Goal: Task Accomplishment & Management: Use online tool/utility

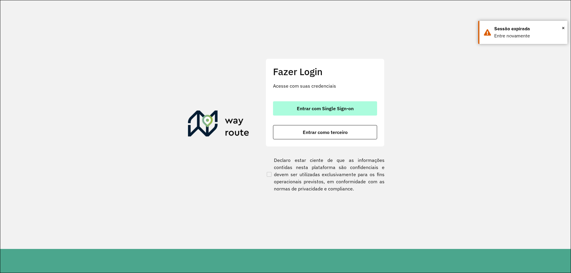
click at [337, 106] on span "Entrar com Single Sign-on" at bounding box center [325, 108] width 57 height 5
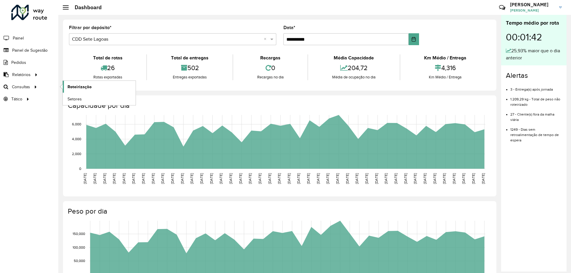
click at [94, 87] on link "Roteirização" at bounding box center [99, 87] width 73 height 12
click at [78, 101] on span "Setores" at bounding box center [74, 99] width 15 height 6
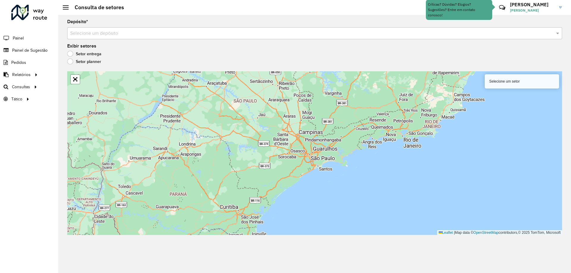
click at [79, 62] on label "Setor planner" at bounding box center [84, 62] width 34 height 6
click at [82, 57] on div "Setor entrega" at bounding box center [314, 55] width 495 height 7
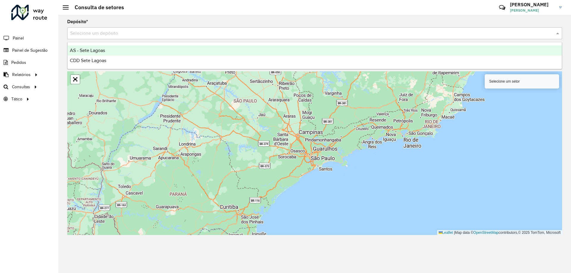
click at [113, 33] on input "text" at bounding box center [308, 33] width 477 height 7
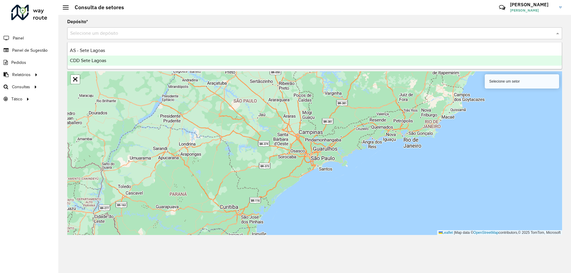
click at [110, 57] on div "CDD Sete Lagoas" at bounding box center [314, 61] width 494 height 10
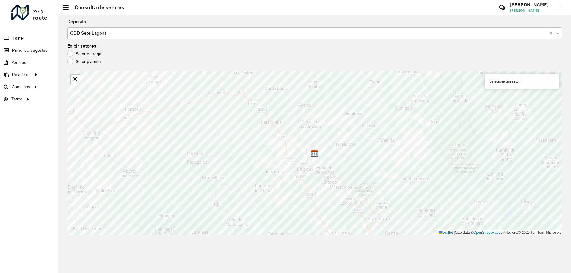
click at [100, 54] on label "Setor entrega" at bounding box center [84, 54] width 34 height 6
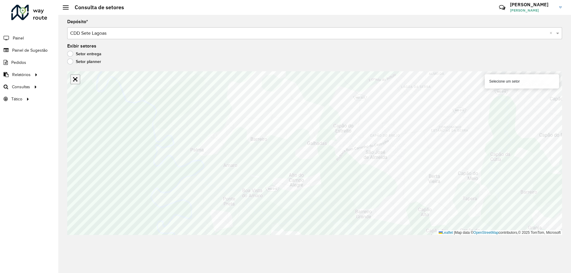
click at [77, 81] on link "Abrir mapa em tela cheia" at bounding box center [75, 79] width 9 height 9
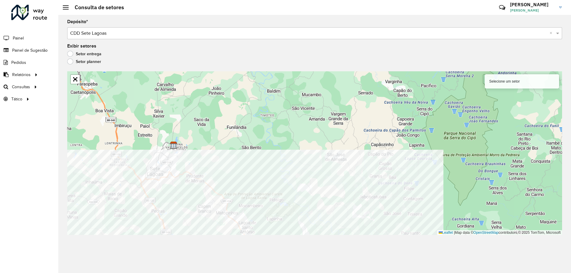
click at [360, 235] on div "Depósito * Selecione um depósito × CDD Sete Lagoas × Exibir setores Setor entre…" at bounding box center [314, 144] width 512 height 258
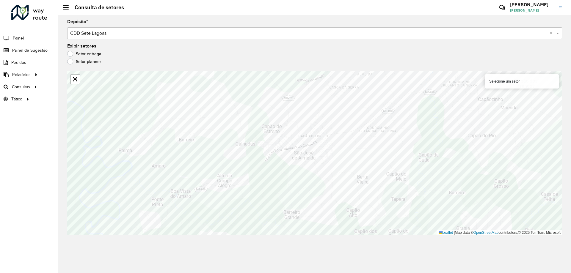
click at [0, 254] on div "Roteirizador AmbevTech Painel Painel de Sugestão Pedidos Relatórios Clientes Cl…" at bounding box center [29, 136] width 58 height 273
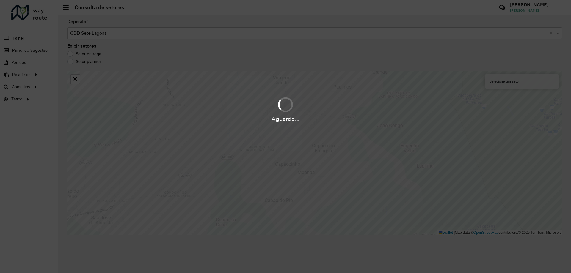
drag, startPoint x: 290, startPoint y: 183, endPoint x: 281, endPoint y: 226, distance: 43.9
click at [281, 226] on div "Aguarde..." at bounding box center [285, 136] width 571 height 273
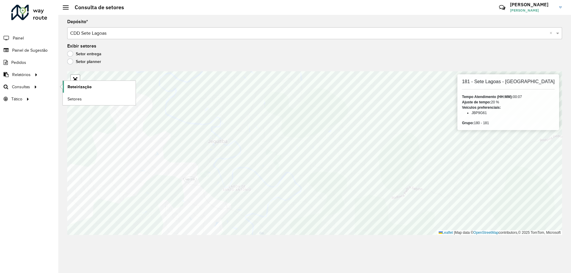
click at [70, 88] on span "Roteirização" at bounding box center [79, 87] width 24 height 6
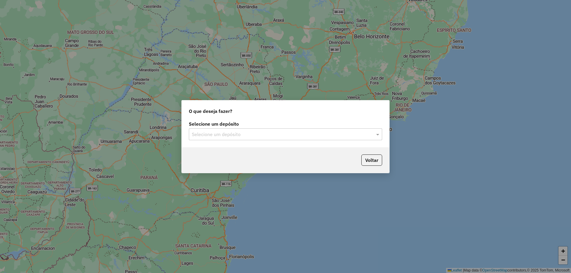
click at [237, 119] on div "O que deseja fazer?" at bounding box center [285, 109] width 207 height 19
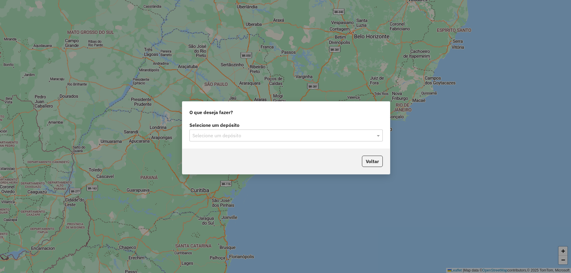
click at [248, 139] on div "Selecione um depósito" at bounding box center [285, 136] width 193 height 12
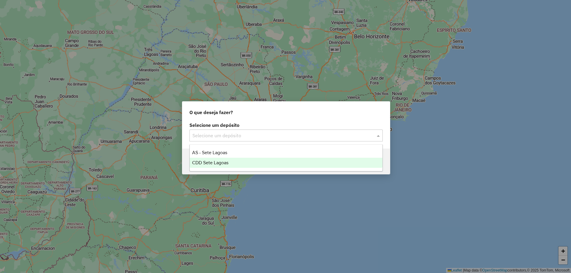
click at [217, 164] on span "CDD Sete Lagoas" at bounding box center [210, 162] width 36 height 5
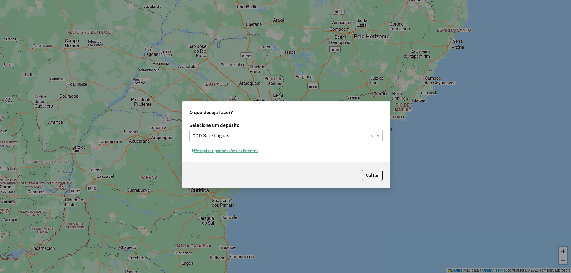
click at [239, 152] on button "Pesquisar por sessões existentes" at bounding box center [225, 150] width 72 height 9
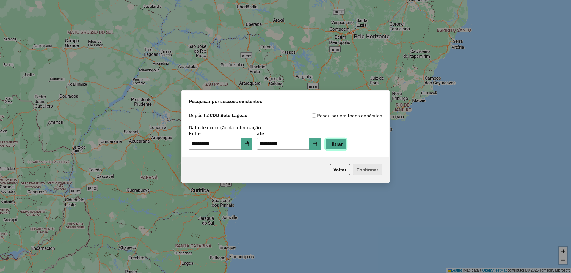
click at [346, 148] on button "Filtrar" at bounding box center [335, 144] width 21 height 11
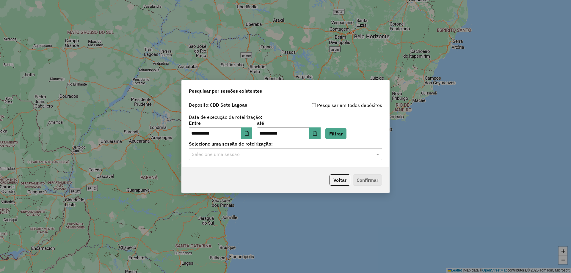
click at [299, 155] on input "text" at bounding box center [279, 154] width 175 height 7
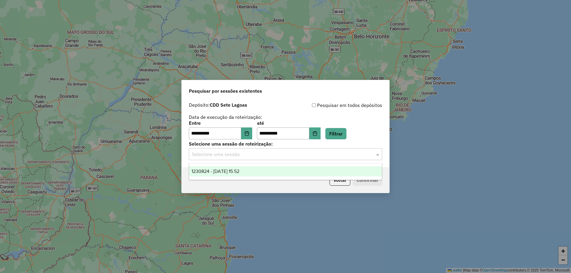
drag, startPoint x: 231, startPoint y: 170, endPoint x: 427, endPoint y: 164, distance: 196.0
click at [234, 170] on span "1230824 - 18/08/2025 15:52" at bounding box center [215, 171] width 48 height 5
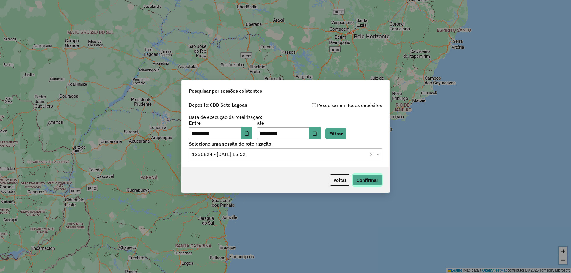
click at [382, 180] on button "Confirmar" at bounding box center [367, 179] width 29 height 11
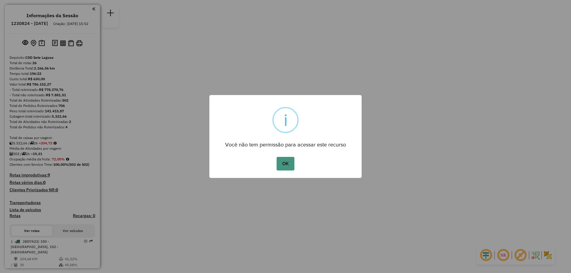
click at [288, 160] on button "OK" at bounding box center [285, 164] width 18 height 14
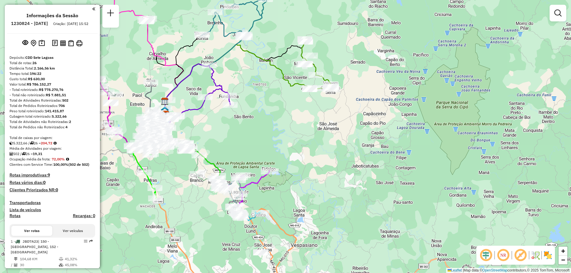
drag, startPoint x: 283, startPoint y: 174, endPoint x: 296, endPoint y: 77, distance: 98.4
click at [296, 77] on div "Janela de atendimento Grade de atendimento Capacidade Transportadoras Veículos …" at bounding box center [285, 136] width 571 height 273
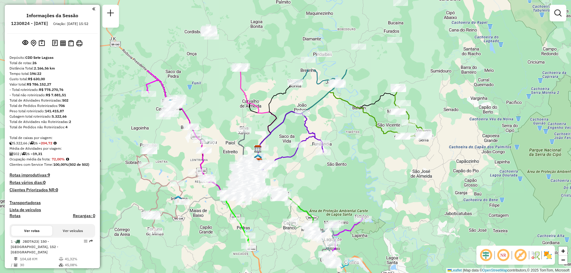
drag, startPoint x: 200, startPoint y: 34, endPoint x: 228, endPoint y: 133, distance: 102.5
click at [228, 133] on div "Janela de atendimento Grade de atendimento Capacidade Transportadoras Veículos …" at bounding box center [285, 136] width 571 height 273
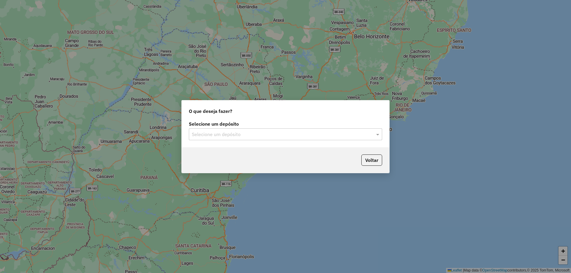
click at [227, 141] on div "Selecione um depósito Selecione um depósito" at bounding box center [285, 133] width 207 height 28
click at [226, 140] on div "Selecione um depósito Selecione um depósito" at bounding box center [285, 133] width 207 height 28
click at [221, 132] on input "text" at bounding box center [279, 134] width 175 height 7
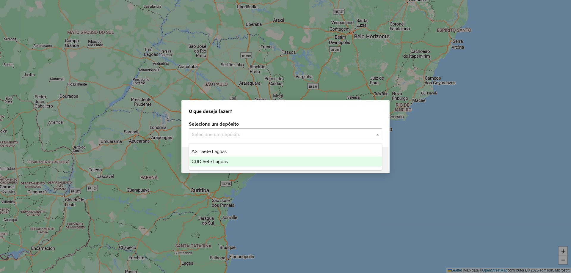
click at [232, 162] on div "CDD Sete Lagoas" at bounding box center [285, 162] width 193 height 10
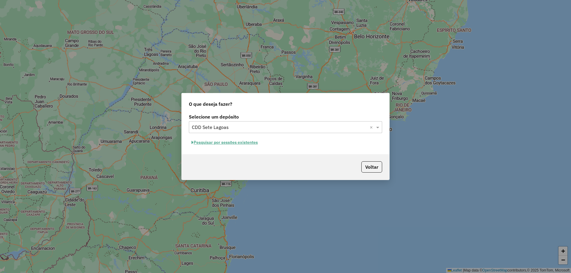
click at [255, 143] on button "Pesquisar por sessões existentes" at bounding box center [225, 142] width 72 height 9
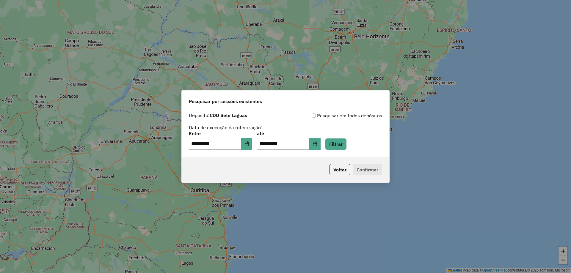
click at [258, 144] on div "**********" at bounding box center [285, 140] width 193 height 18
click at [249, 144] on icon "Choose Date" at bounding box center [246, 143] width 5 height 5
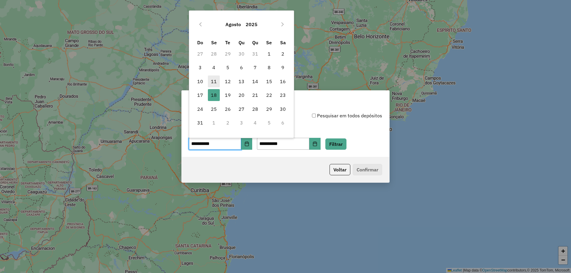
click at [212, 83] on span "11" at bounding box center [214, 81] width 12 height 12
type input "**********"
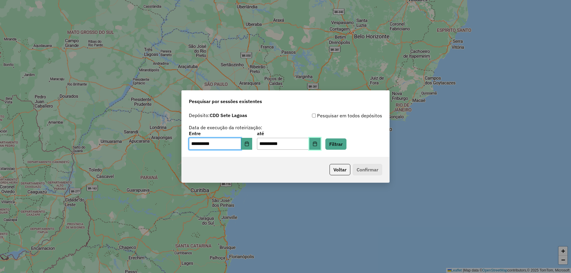
click at [320, 147] on button "Choose Date" at bounding box center [314, 144] width 11 height 12
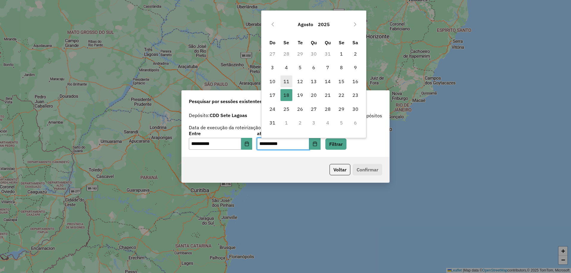
click at [288, 79] on span "11" at bounding box center [286, 81] width 12 height 12
type input "**********"
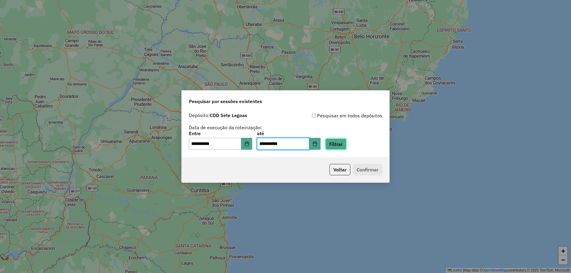
click at [346, 144] on button "Filtrar" at bounding box center [335, 144] width 21 height 11
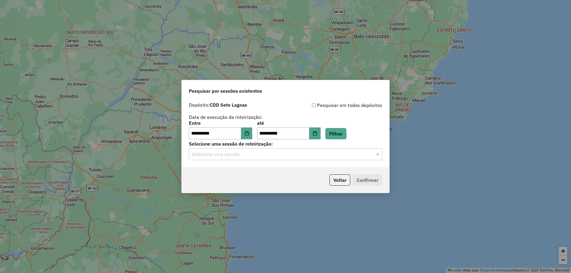
drag, startPoint x: 263, startPoint y: 151, endPoint x: 265, endPoint y: 154, distance: 3.2
click at [264, 151] on input "text" at bounding box center [279, 154] width 175 height 7
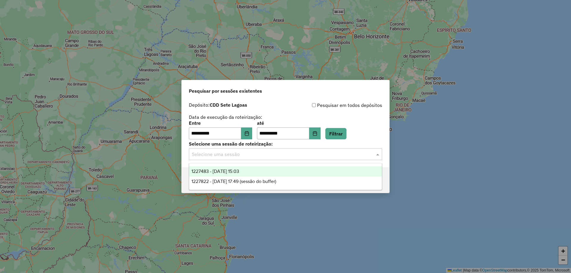
click at [251, 172] on div "1227483 - 11/08/2025 15:03" at bounding box center [285, 171] width 193 height 10
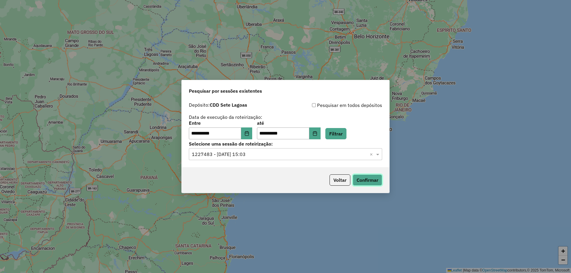
click at [366, 177] on button "Confirmar" at bounding box center [367, 179] width 29 height 11
click at [248, 133] on icon "Choose Date" at bounding box center [247, 133] width 4 height 5
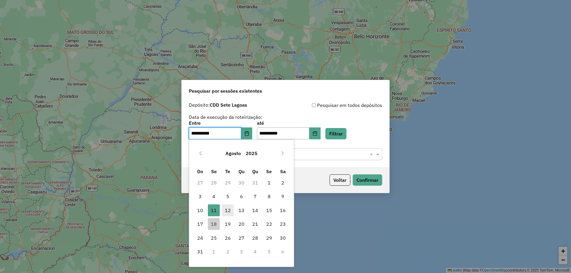
click at [229, 207] on span "12" at bounding box center [228, 211] width 12 height 12
type input "**********"
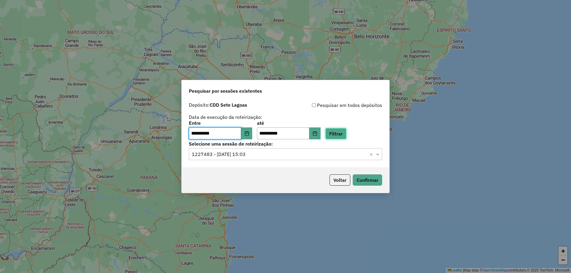
drag, startPoint x: 345, startPoint y: 137, endPoint x: 342, endPoint y: 139, distance: 4.3
click at [345, 138] on button "Filtrar" at bounding box center [335, 133] width 21 height 11
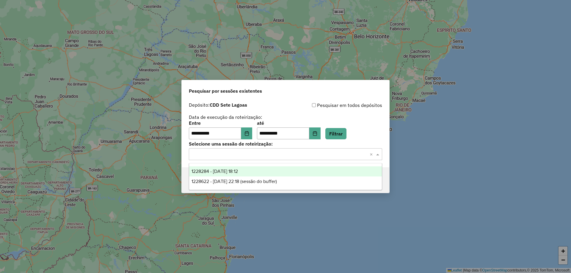
click at [268, 154] on input "text" at bounding box center [279, 154] width 175 height 7
click at [232, 170] on span "1228284 - 12/08/2025 18:12" at bounding box center [214, 171] width 46 height 5
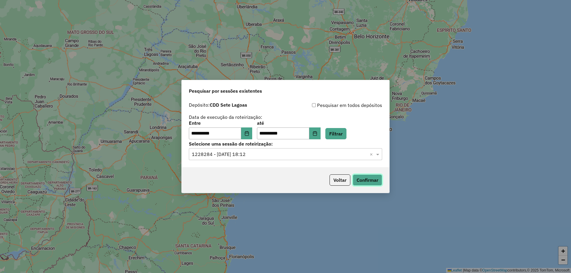
click at [377, 183] on button "Confirmar" at bounding box center [367, 179] width 29 height 11
click at [251, 138] on button "Choose Date" at bounding box center [246, 134] width 11 height 12
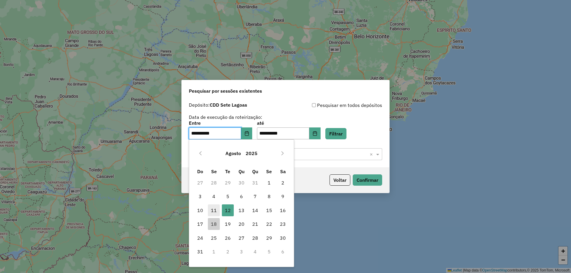
click at [214, 212] on span "11" at bounding box center [214, 211] width 12 height 12
type input "**********"
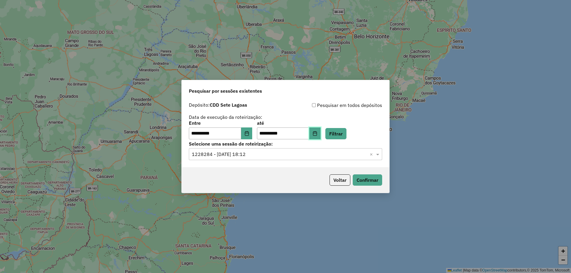
click at [317, 132] on icon "Choose Date" at bounding box center [315, 133] width 4 height 5
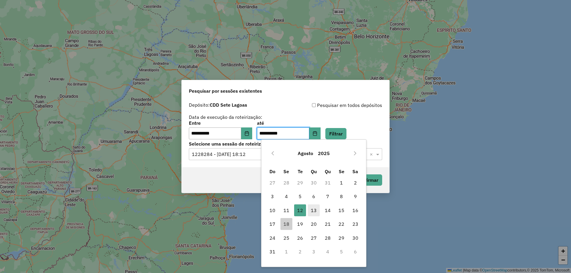
click at [312, 214] on span "13" at bounding box center [314, 211] width 12 height 12
type input "**********"
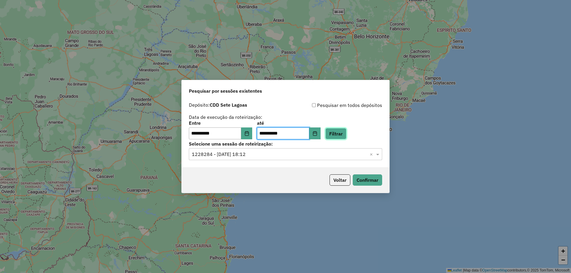
click at [343, 137] on button "Filtrar" at bounding box center [335, 133] width 21 height 11
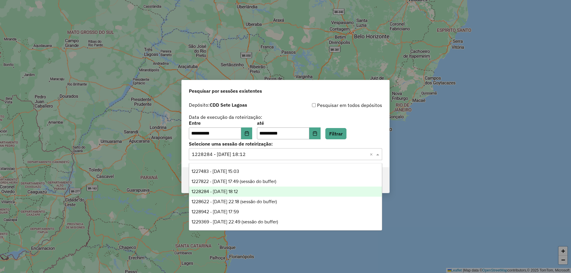
click at [334, 152] on input "text" at bounding box center [279, 154] width 175 height 7
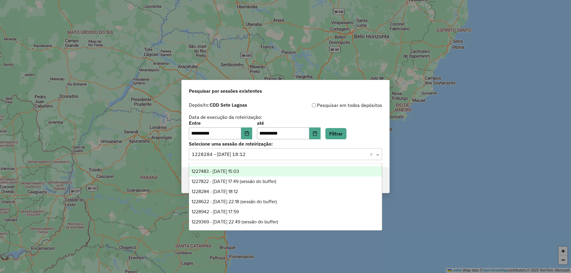
click at [268, 169] on div "1227483 - 11/08/2025 15:03" at bounding box center [285, 171] width 193 height 10
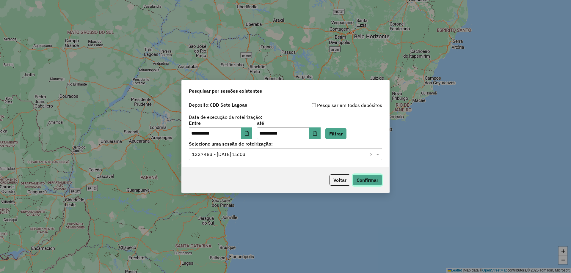
click at [364, 179] on button "Confirmar" at bounding box center [367, 179] width 29 height 11
click at [259, 152] on input "text" at bounding box center [279, 154] width 175 height 7
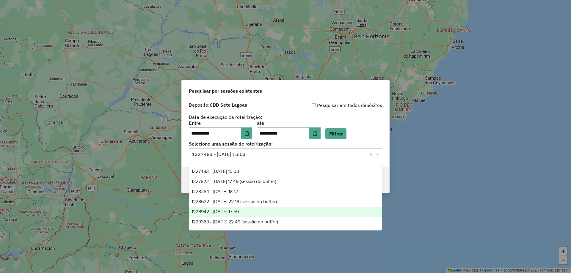
click at [220, 208] on div "1228942 - 13/08/2025 17:59" at bounding box center [285, 212] width 193 height 10
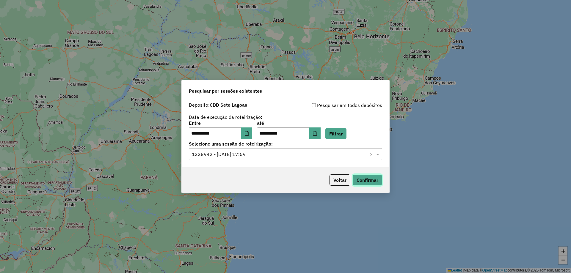
click at [369, 178] on button "Confirmar" at bounding box center [367, 179] width 29 height 11
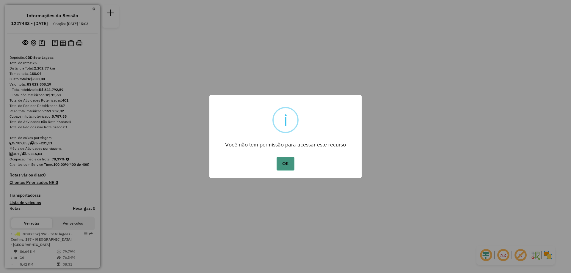
click at [285, 165] on button "OK" at bounding box center [285, 164] width 18 height 14
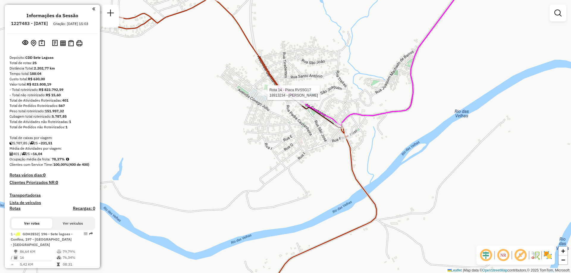
select select "**********"
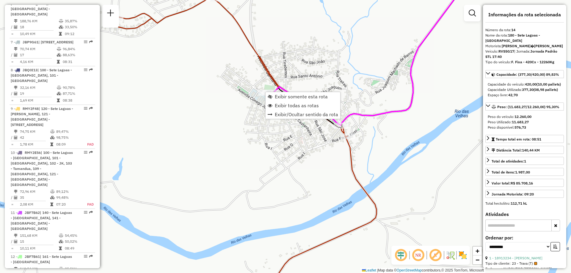
scroll to position [728, 0]
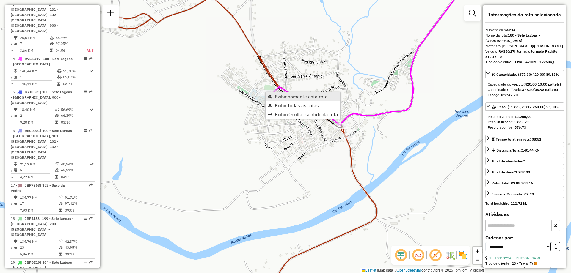
click at [287, 99] on span "Exibir somente esta rota" at bounding box center [301, 96] width 53 height 5
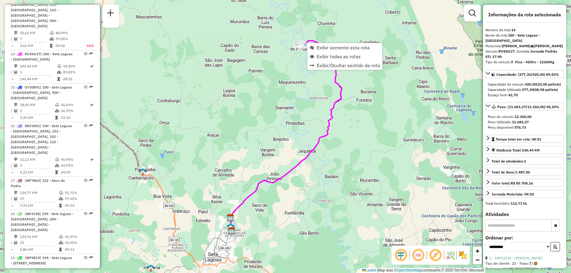
scroll to position [735, 0]
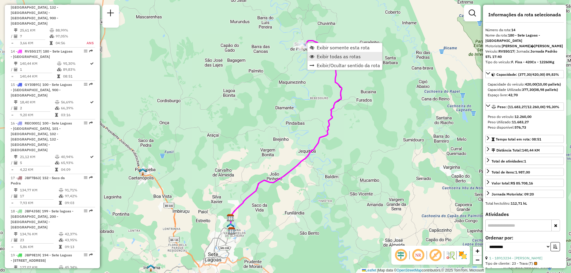
click at [330, 56] on span "Exibir todas as rotas" at bounding box center [339, 56] width 44 height 5
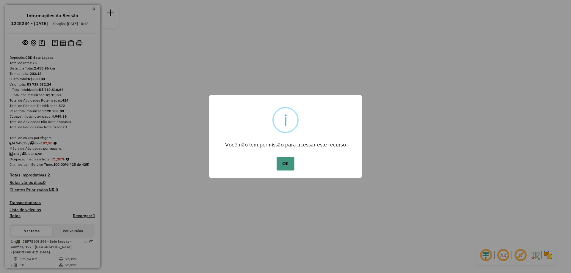
click at [289, 161] on button "OK" at bounding box center [285, 164] width 18 height 14
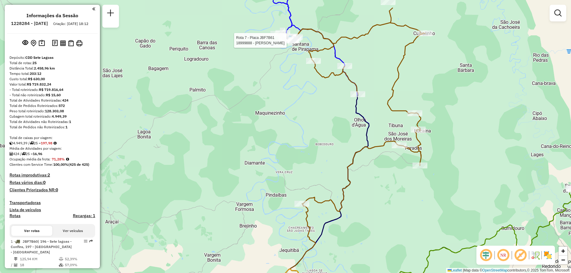
select select "**********"
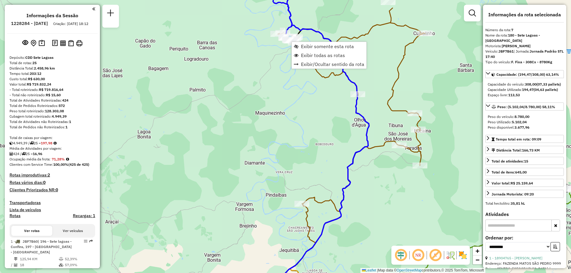
scroll to position [449, 0]
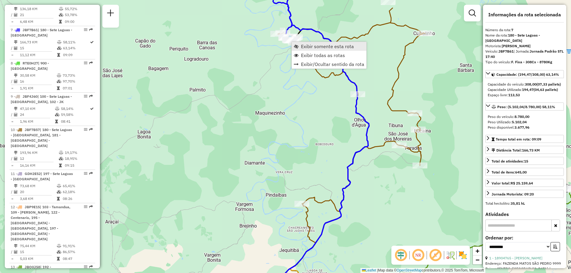
click at [306, 45] on span "Exibir somente esta rota" at bounding box center [327, 46] width 53 height 5
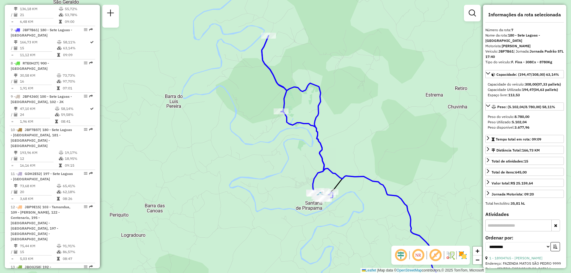
drag, startPoint x: 299, startPoint y: 47, endPoint x: 290, endPoint y: 55, distance: 12.5
click at [290, 55] on div "Janela de atendimento Grade de atendimento Capacidade Transportadoras Veículos …" at bounding box center [285, 136] width 571 height 273
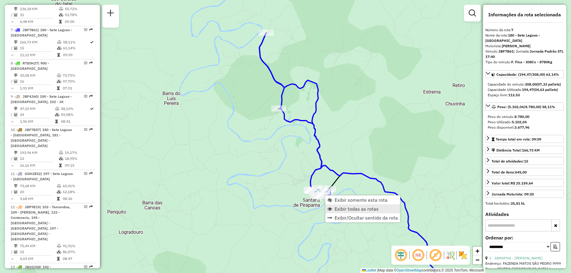
click at [347, 210] on span "Exibir todas as rotas" at bounding box center [356, 209] width 44 height 5
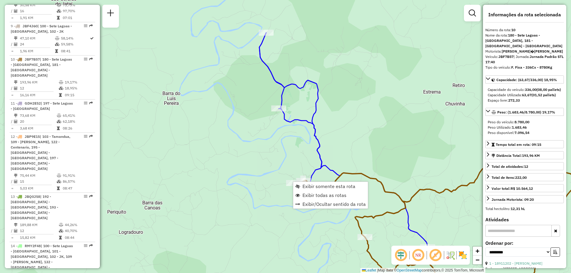
scroll to position [549, 0]
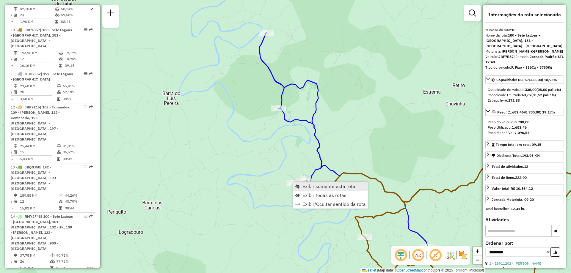
click at [311, 185] on span "Exibir somente esta rota" at bounding box center [328, 186] width 53 height 5
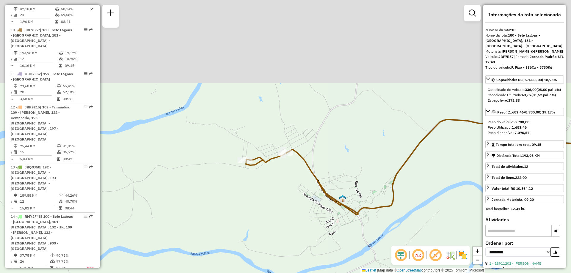
drag, startPoint x: 290, startPoint y: 72, endPoint x: 290, endPoint y: 196, distance: 124.5
click at [290, 196] on div "Janela de atendimento Grade de atendimento Capacidade Transportadoras Veículos …" at bounding box center [285, 136] width 571 height 273
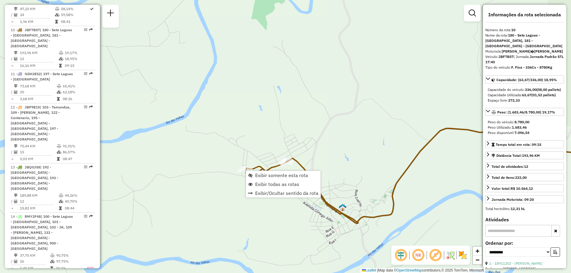
click at [433, 147] on div "Janela de atendimento Grade de atendimento Capacidade Transportadoras Veículos …" at bounding box center [285, 136] width 571 height 273
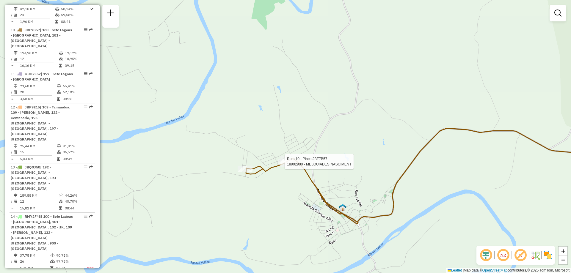
select select "**********"
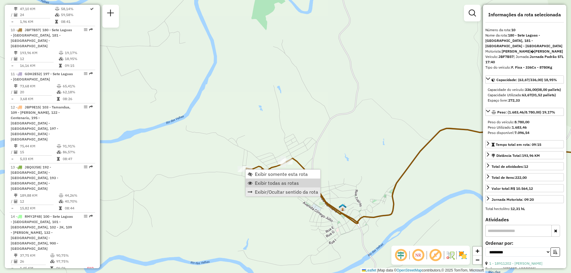
drag, startPoint x: 268, startPoint y: 184, endPoint x: 270, endPoint y: 191, distance: 7.3
click at [268, 184] on span "Exibir todas as rotas" at bounding box center [277, 183] width 44 height 5
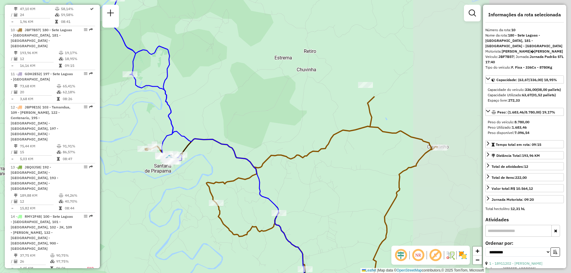
drag, startPoint x: 351, startPoint y: 94, endPoint x: 207, endPoint y: 115, distance: 145.4
click at [207, 115] on div "Janela de atendimento Grade de atendimento Capacidade Transportadoras Veículos …" at bounding box center [285, 136] width 571 height 273
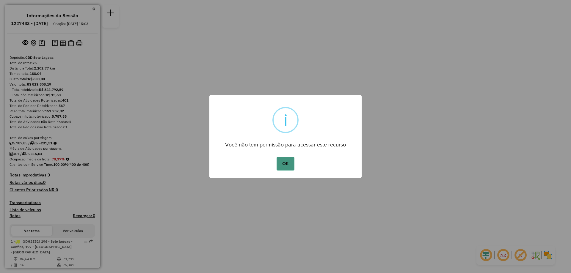
click at [287, 161] on button "OK" at bounding box center [285, 164] width 18 height 14
click at [284, 164] on button "OK" at bounding box center [285, 164] width 18 height 14
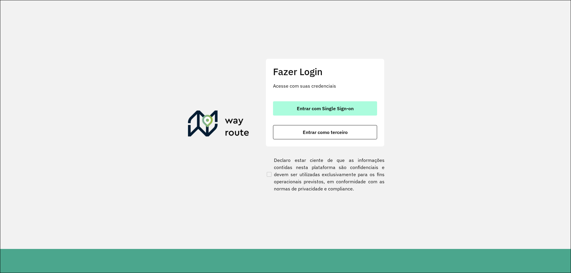
click at [308, 110] on span "Entrar com Single Sign-on" at bounding box center [325, 108] width 57 height 5
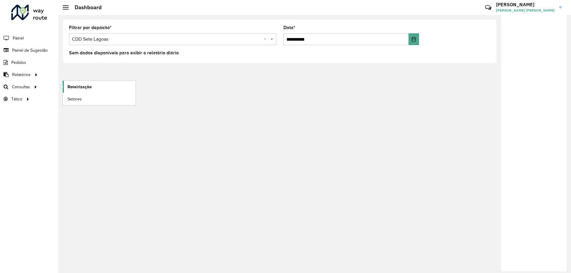
click at [63, 85] on link "Roteirização" at bounding box center [99, 87] width 73 height 12
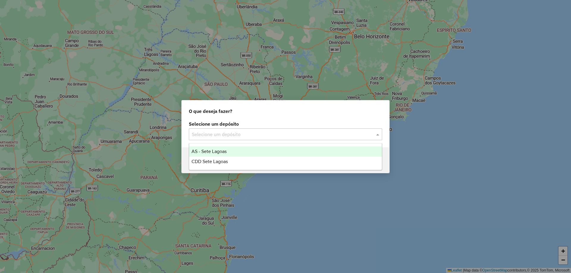
click at [217, 134] on input "text" at bounding box center [279, 134] width 175 height 7
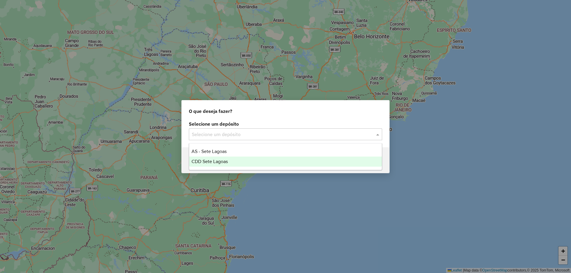
click at [220, 160] on span "CDD Sete Lagoas" at bounding box center [209, 161] width 36 height 5
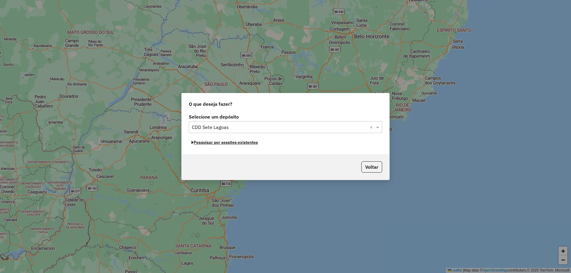
click at [212, 143] on button "Pesquisar por sessões existentes" at bounding box center [225, 142] width 72 height 9
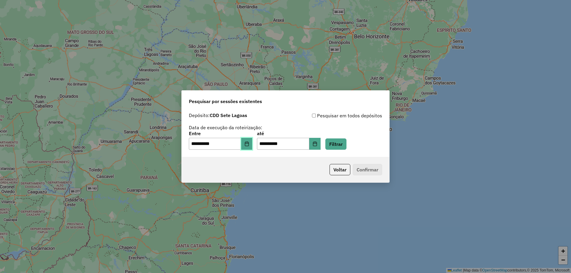
click at [249, 146] on icon "Choose Date" at bounding box center [246, 143] width 5 height 5
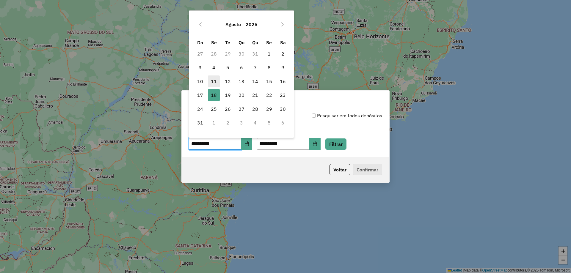
click at [213, 82] on span "11" at bounding box center [214, 81] width 12 height 12
type input "**********"
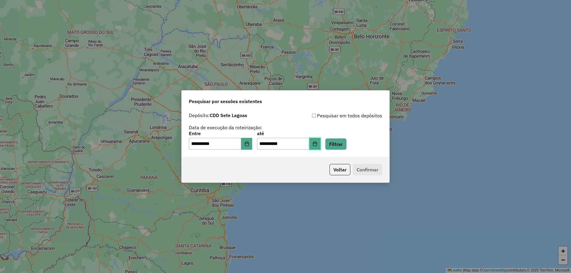
click at [317, 142] on icon "Choose Date" at bounding box center [315, 143] width 4 height 5
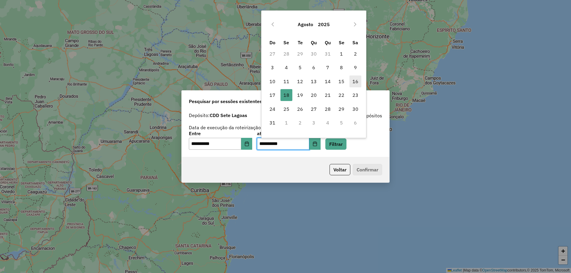
click at [355, 82] on span "16" at bounding box center [355, 81] width 12 height 12
type input "**********"
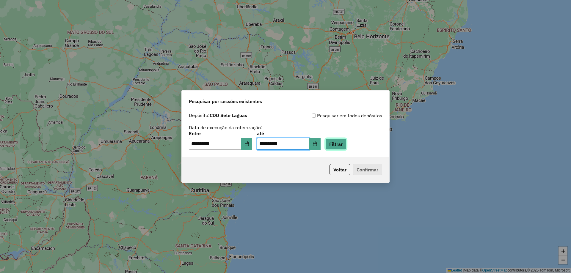
click at [343, 142] on button "Filtrar" at bounding box center [335, 144] width 21 height 11
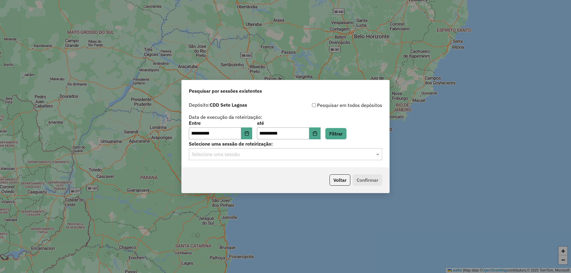
click at [233, 160] on div "**********" at bounding box center [285, 133] width 207 height 68
click at [230, 159] on div "Selecione uma sessão" at bounding box center [285, 154] width 193 height 12
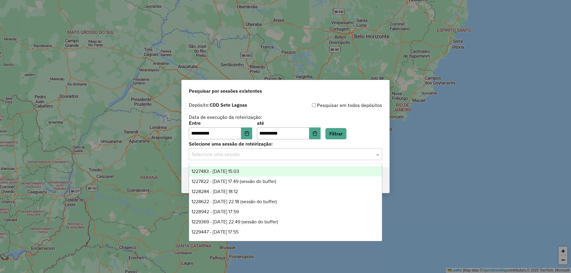
click at [235, 172] on span "1227483 - 11/08/2025 15:03" at bounding box center [215, 171] width 48 height 5
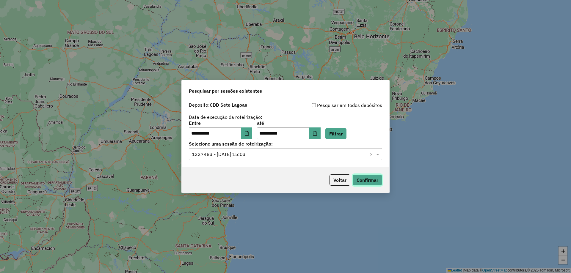
click at [367, 185] on button "Confirmar" at bounding box center [367, 179] width 29 height 11
click at [296, 152] on input "text" at bounding box center [279, 154] width 175 height 7
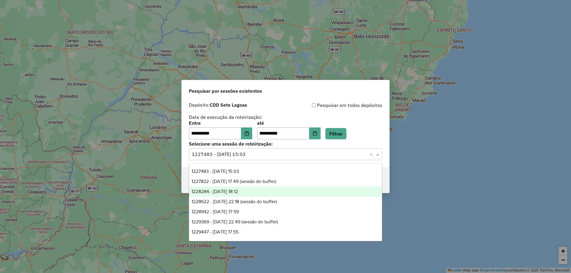
click at [238, 193] on span "1228284 - 12/08/2025 18:12" at bounding box center [214, 191] width 46 height 5
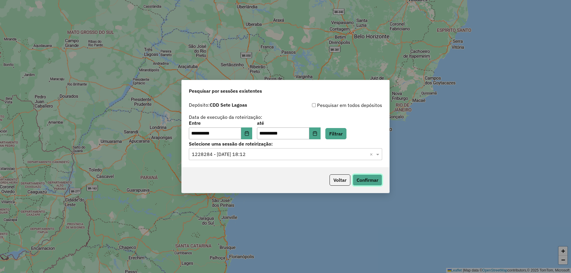
click at [372, 178] on button "Confirmar" at bounding box center [367, 179] width 29 height 11
click at [255, 155] on input "text" at bounding box center [279, 154] width 175 height 7
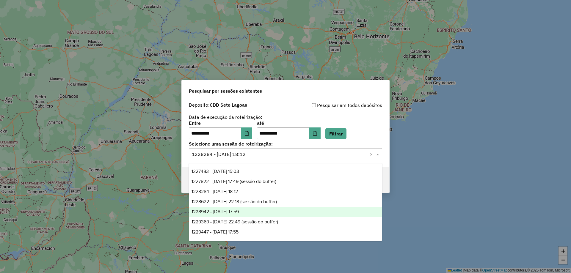
click at [239, 212] on span "1228942 - 13/08/2025 17:59" at bounding box center [214, 211] width 47 height 5
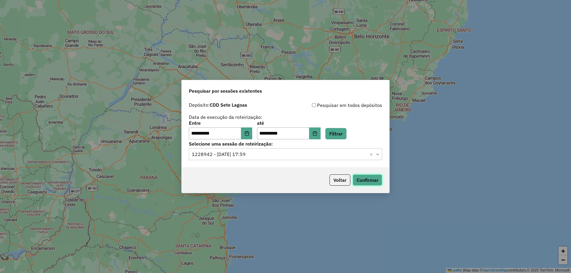
click at [376, 177] on button "Confirmar" at bounding box center [367, 179] width 29 height 11
click at [281, 155] on input "text" at bounding box center [279, 154] width 175 height 7
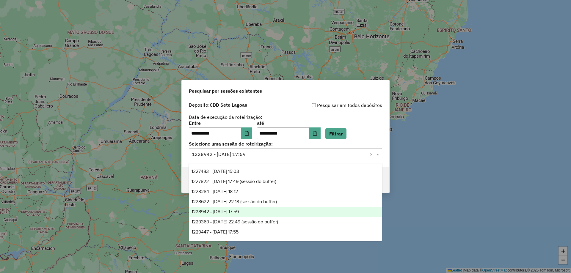
scroll to position [20, 0]
click at [252, 215] on div "1229447 - 14/08/2025 17:55" at bounding box center [285, 212] width 193 height 10
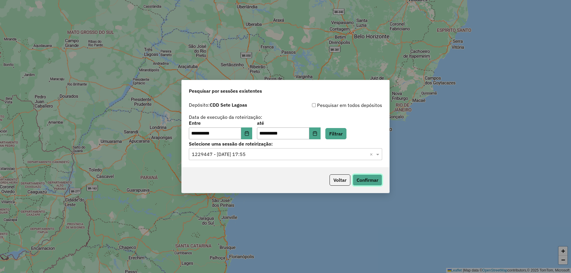
click at [373, 176] on button "Confirmar" at bounding box center [367, 179] width 29 height 11
click at [256, 147] on div "Selecione uma sessão de roteirização: Selecione uma sessão × 1229447 - 14/08/20…" at bounding box center [285, 151] width 193 height 18
click at [268, 163] on div "**********" at bounding box center [285, 133] width 207 height 68
click at [267, 160] on div "**********" at bounding box center [285, 133] width 207 height 68
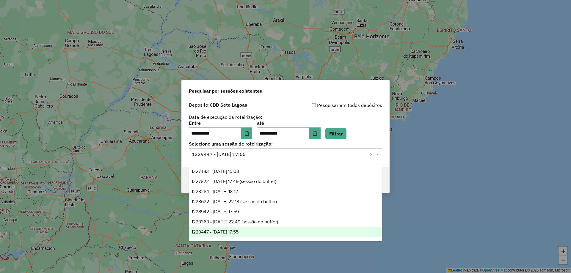
click at [256, 151] on input "text" at bounding box center [279, 154] width 175 height 7
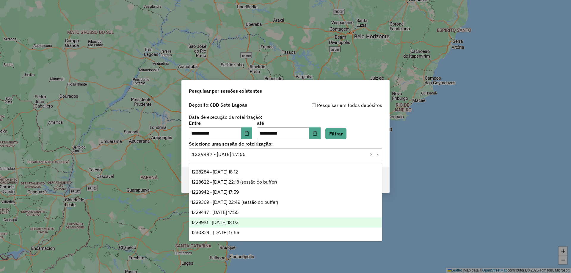
click at [238, 222] on span "1229910 - 15/08/2025 18:03" at bounding box center [214, 222] width 47 height 5
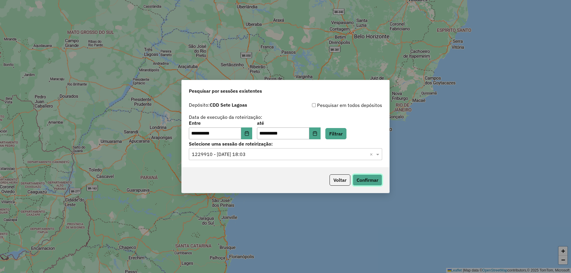
click at [361, 177] on button "Confirmar" at bounding box center [367, 179] width 29 height 11
click at [294, 156] on input "text" at bounding box center [279, 154] width 175 height 7
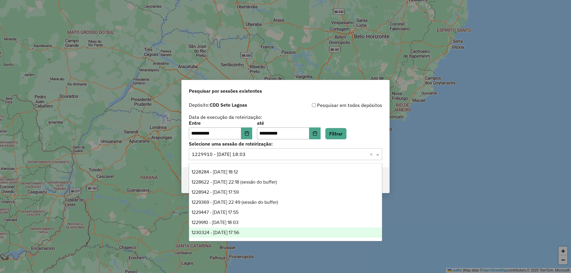
click at [280, 232] on div "1230324 - 16/08/2025 17:56" at bounding box center [285, 233] width 193 height 10
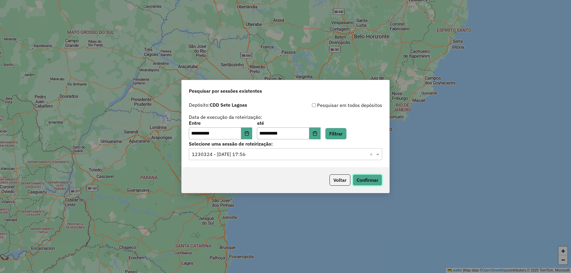
click at [374, 179] on button "Confirmar" at bounding box center [367, 179] width 29 height 11
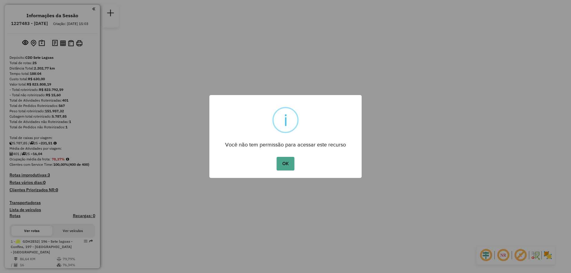
click at [276, 157] on button "OK" at bounding box center [285, 164] width 18 height 14
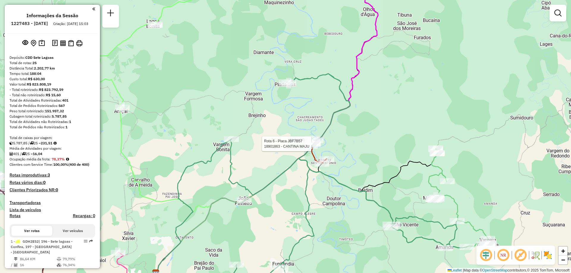
select select "**********"
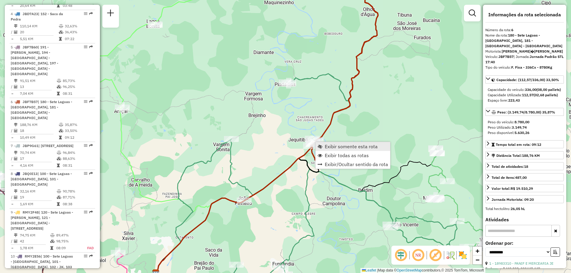
scroll to position [416, 0]
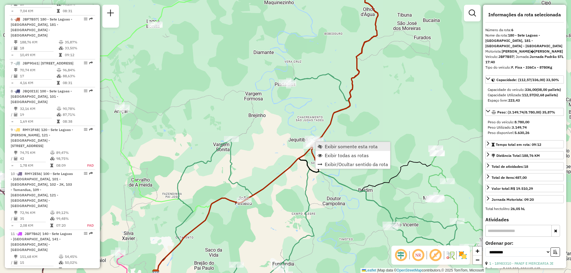
click at [335, 149] on span "Exibir somente esta rota" at bounding box center [351, 146] width 53 height 5
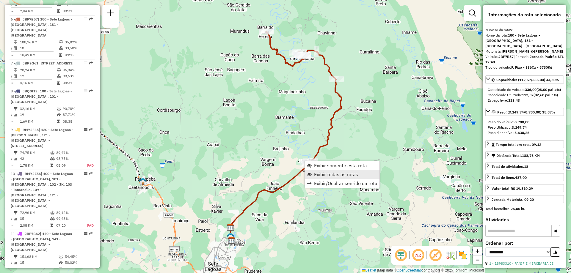
click at [335, 174] on span "Exibir todas as rotas" at bounding box center [336, 174] width 44 height 5
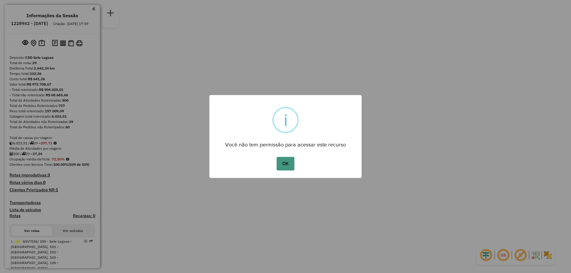
click at [286, 165] on button "OK" at bounding box center [285, 164] width 18 height 14
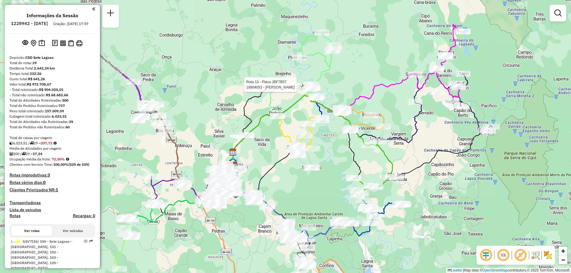
select select "**********"
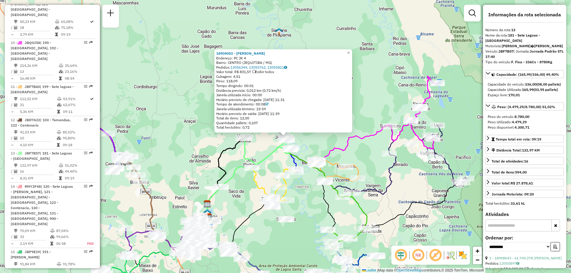
scroll to position [697, 0]
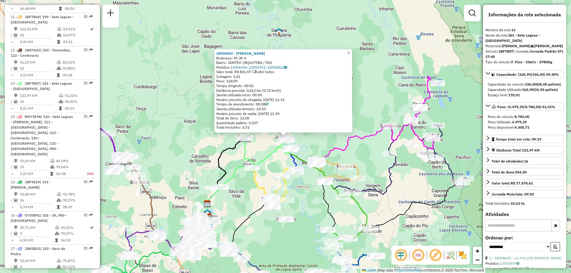
click at [350, 51] on span "×" at bounding box center [348, 52] width 3 height 5
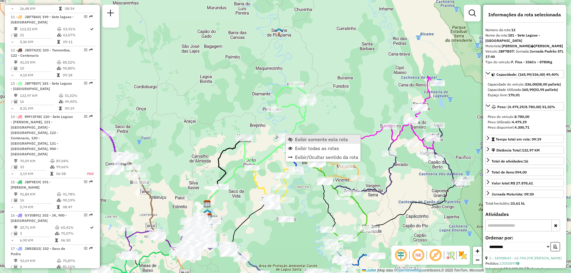
click at [298, 137] on span "Exibir somente esta rota" at bounding box center [321, 139] width 53 height 5
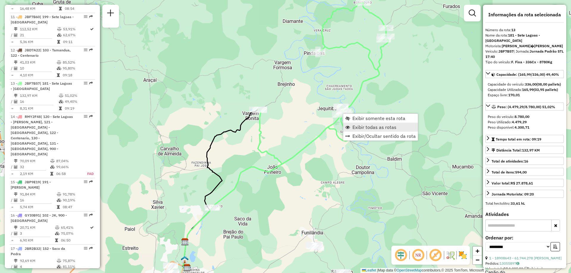
click at [361, 127] on span "Exibir todas as rotas" at bounding box center [374, 127] width 44 height 5
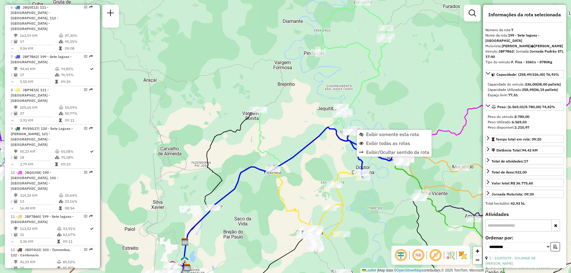
scroll to position [486, 0]
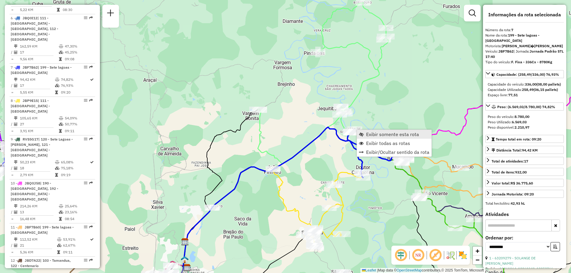
click at [366, 133] on span "Exibir somente esta rota" at bounding box center [392, 134] width 53 height 5
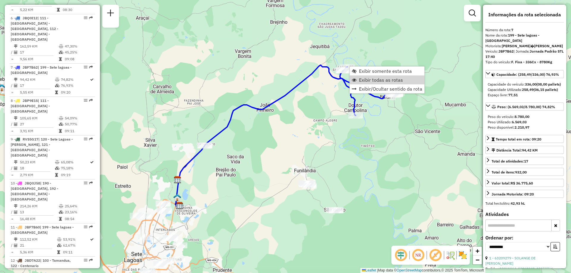
click at [308, 131] on div "Janela de atendimento Grade de atendimento Capacidade Transportadoras Veículos …" at bounding box center [285, 136] width 571 height 273
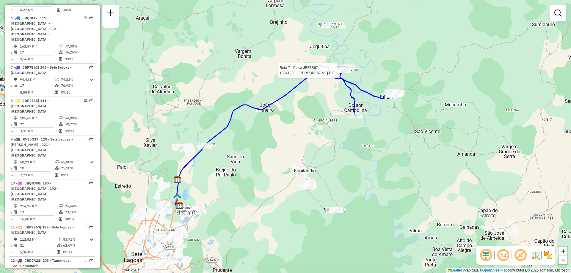
select select "**********"
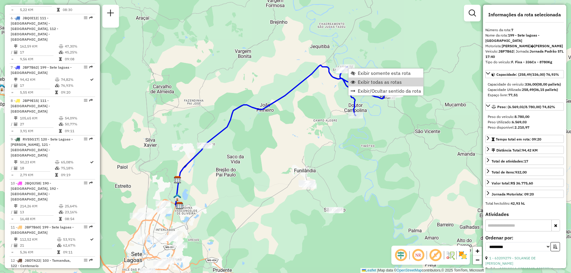
drag, startPoint x: 363, startPoint y: 79, endPoint x: 378, endPoint y: 104, distance: 29.1
click at [364, 79] on link "Exibir todas as rotas" at bounding box center [385, 82] width 75 height 9
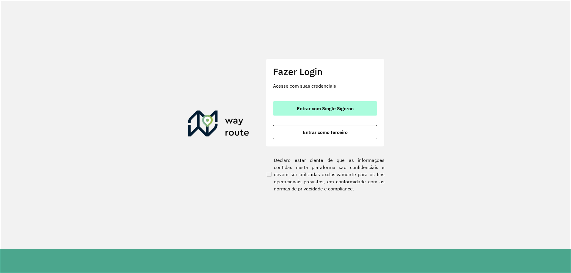
click at [322, 103] on button "Entrar com Single Sign-on" at bounding box center [325, 108] width 104 height 14
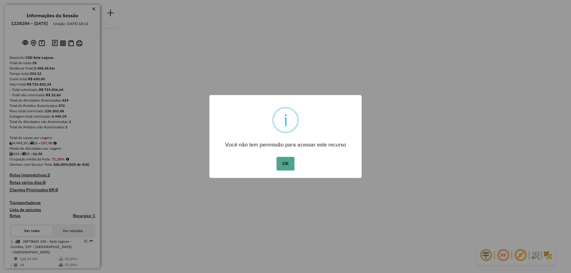
click at [276, 157] on button "OK" at bounding box center [285, 164] width 18 height 14
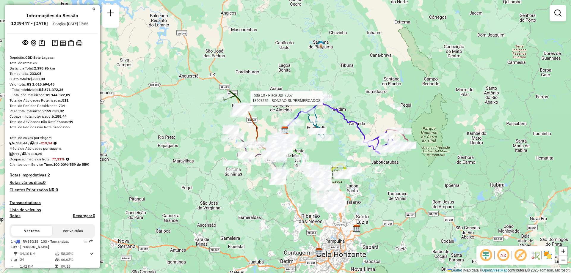
select select "**********"
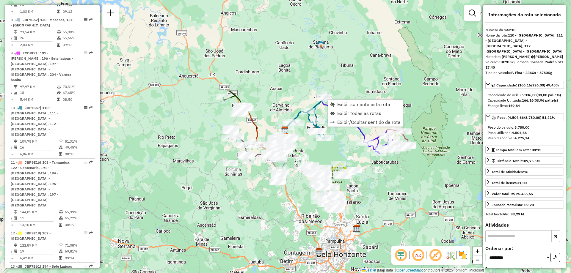
scroll to position [565, 0]
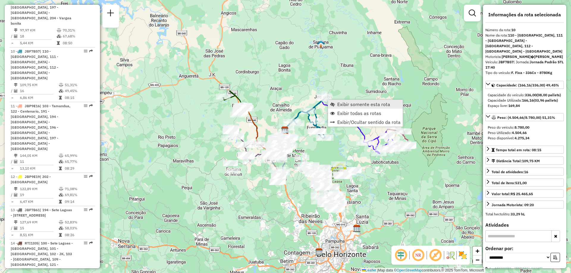
click at [358, 105] on span "Exibir somente esta rota" at bounding box center [363, 104] width 53 height 5
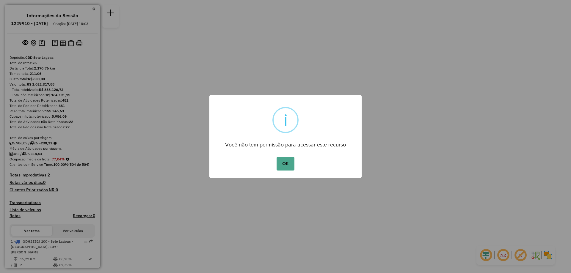
click at [276, 157] on button "OK" at bounding box center [285, 164] width 18 height 14
click button "OK" at bounding box center [285, 164] width 18 height 14
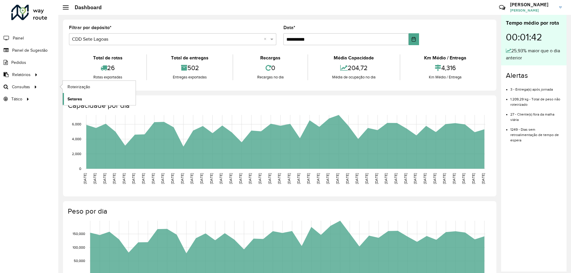
click at [81, 100] on span "Setores" at bounding box center [74, 99] width 15 height 6
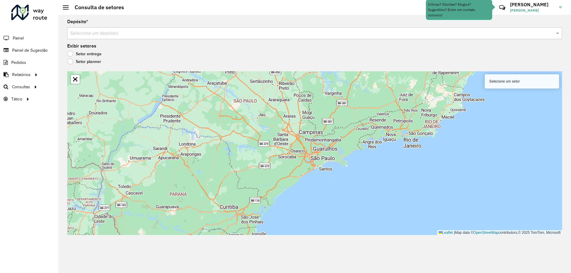
click at [155, 37] on div "Selecione um depósito" at bounding box center [314, 33] width 495 height 12
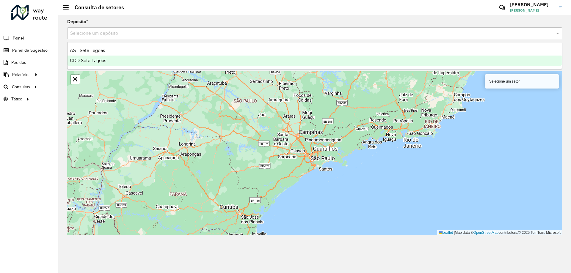
click at [118, 63] on div "CDD Sete Lagoas" at bounding box center [314, 61] width 494 height 10
